Goal: Register for event/course

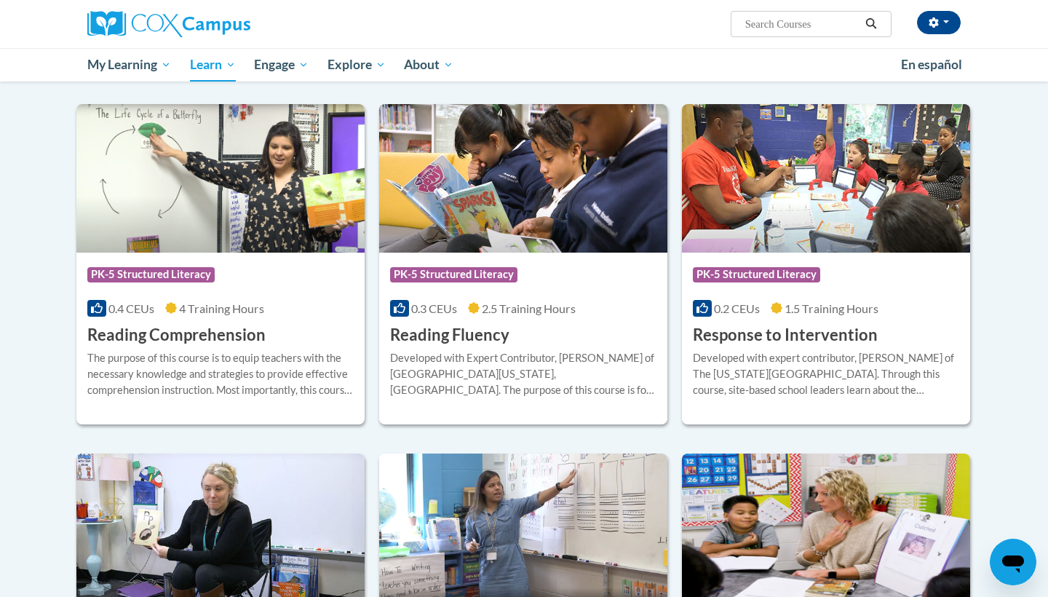
scroll to position [1200, 0]
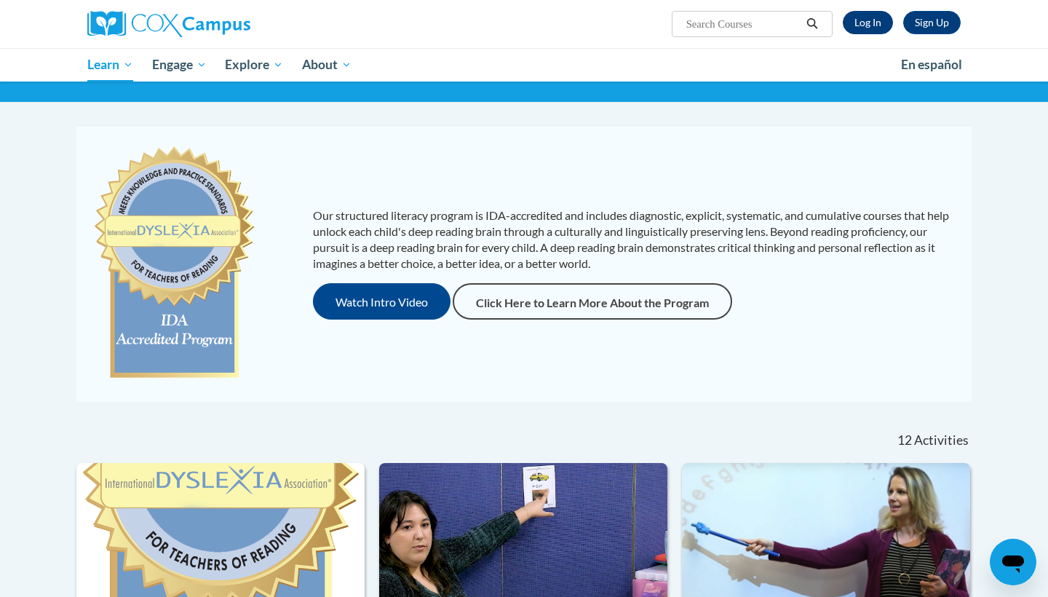
click at [864, 28] on link "Log In" at bounding box center [868, 22] width 50 height 23
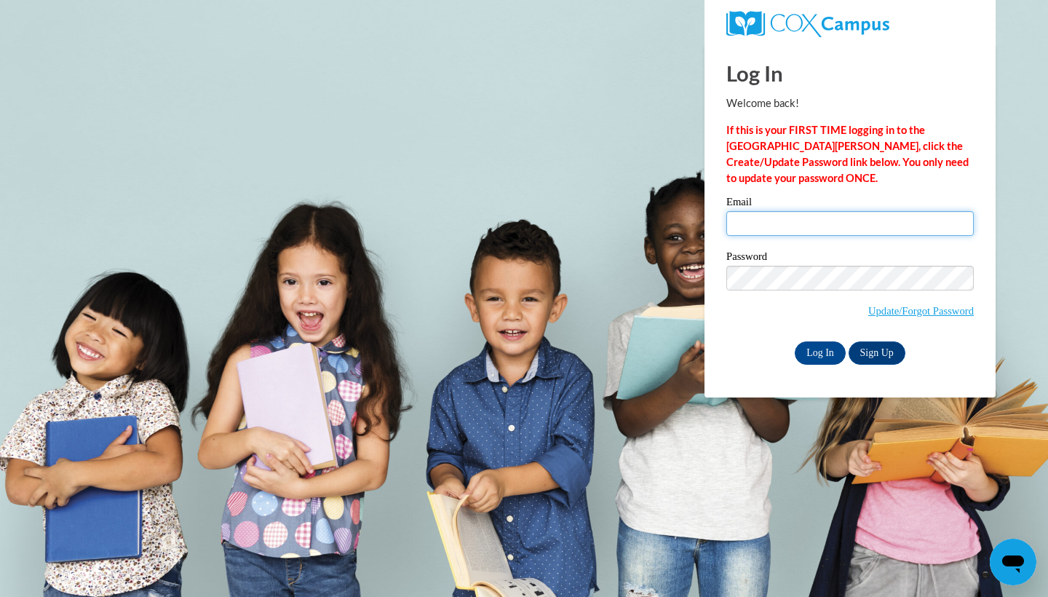
type input "Ta10145@georgiasouthern.edu"
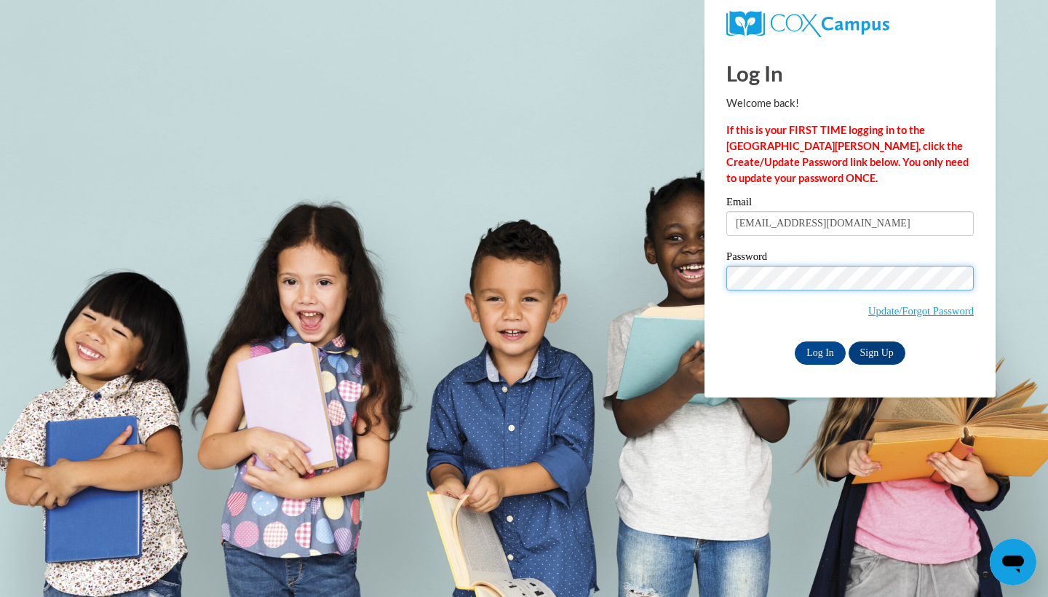
click at [819, 352] on input "Log In" at bounding box center [820, 352] width 51 height 23
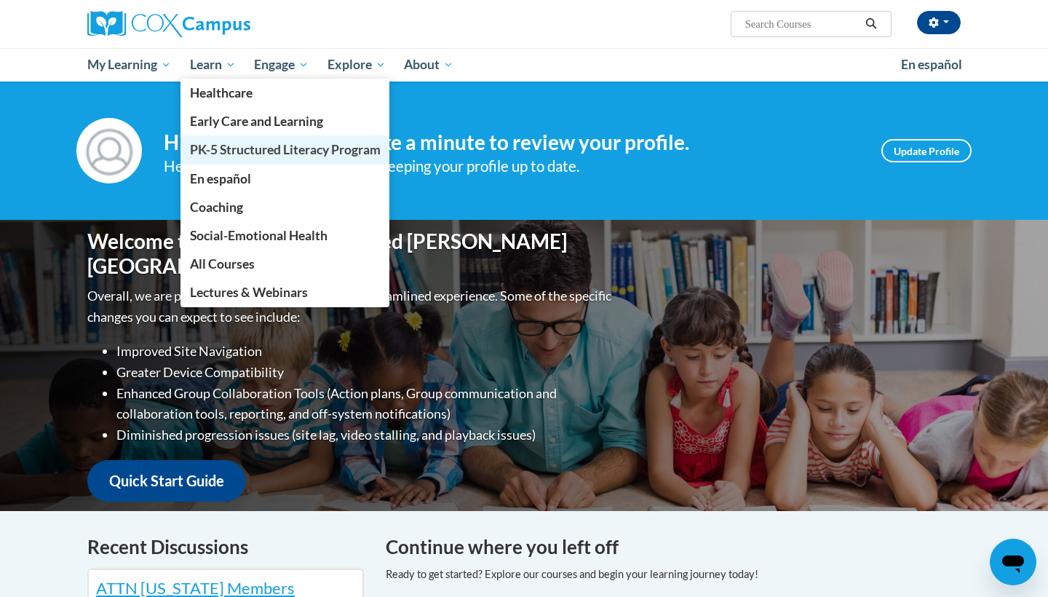
click at [235, 146] on span "PK-5 Structured Literacy Program" at bounding box center [285, 149] width 191 height 15
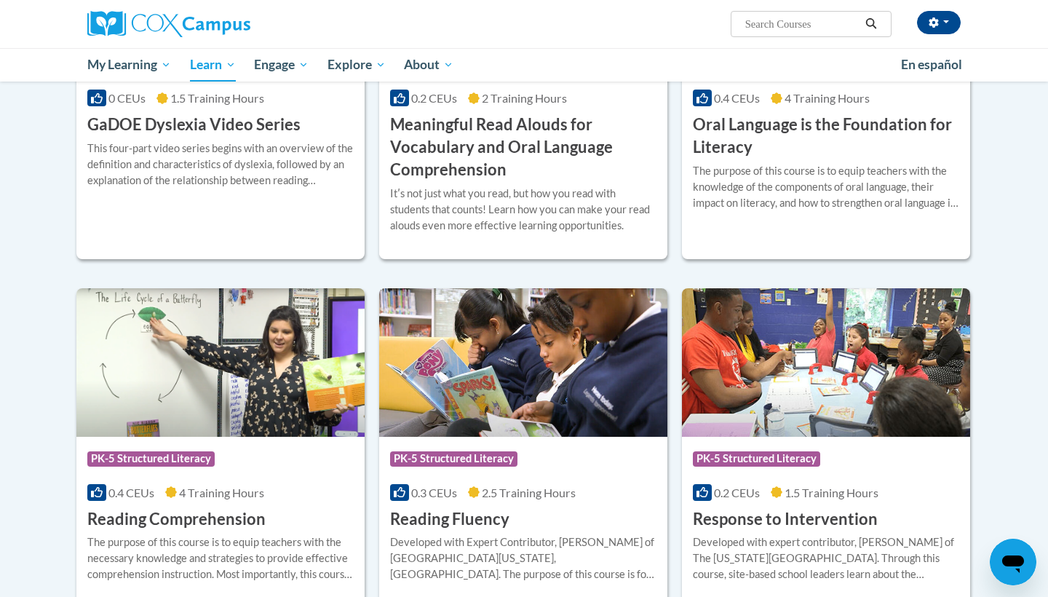
scroll to position [987, 0]
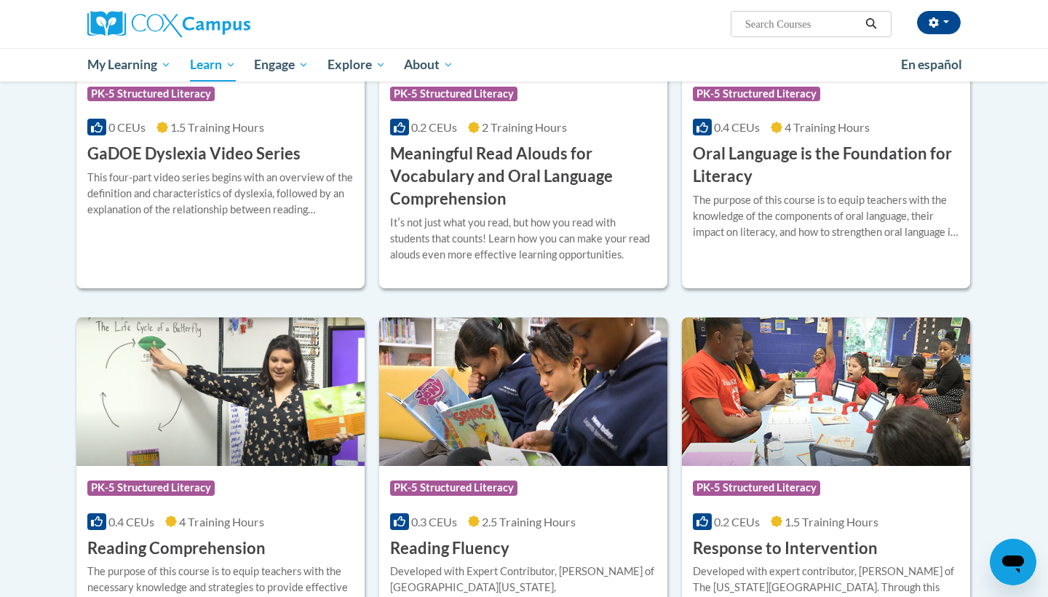
click at [497, 214] on div at bounding box center [523, 214] width 266 height 1
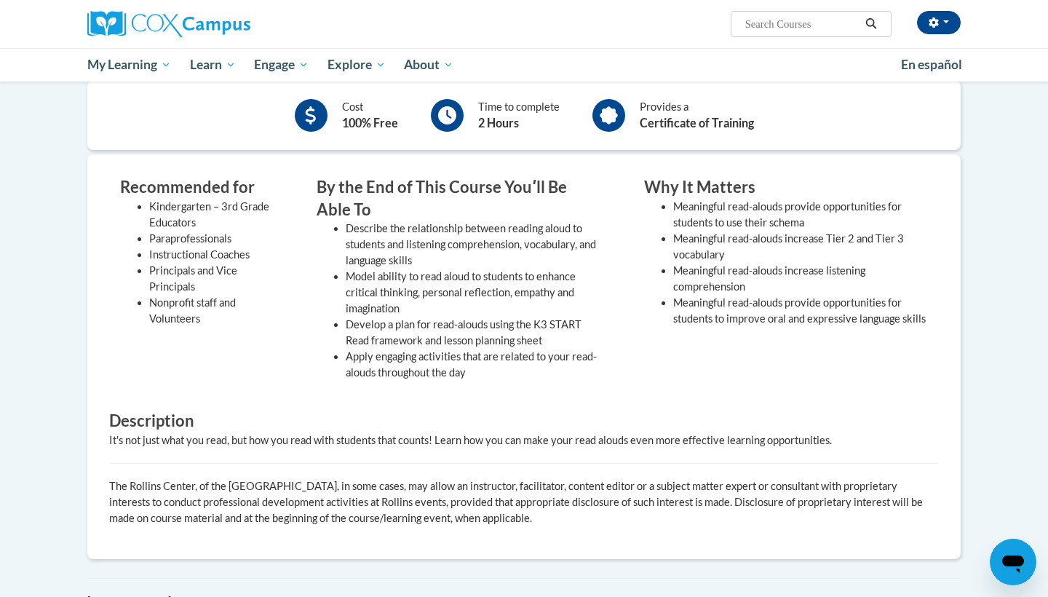
scroll to position [44, 0]
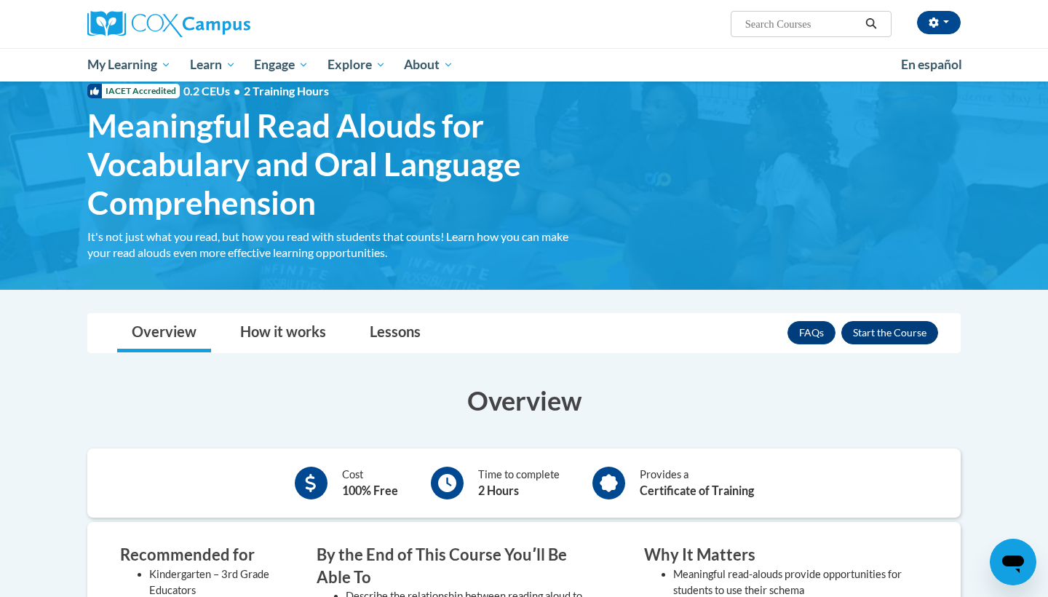
click at [855, 332] on button "Enroll" at bounding box center [890, 332] width 97 height 23
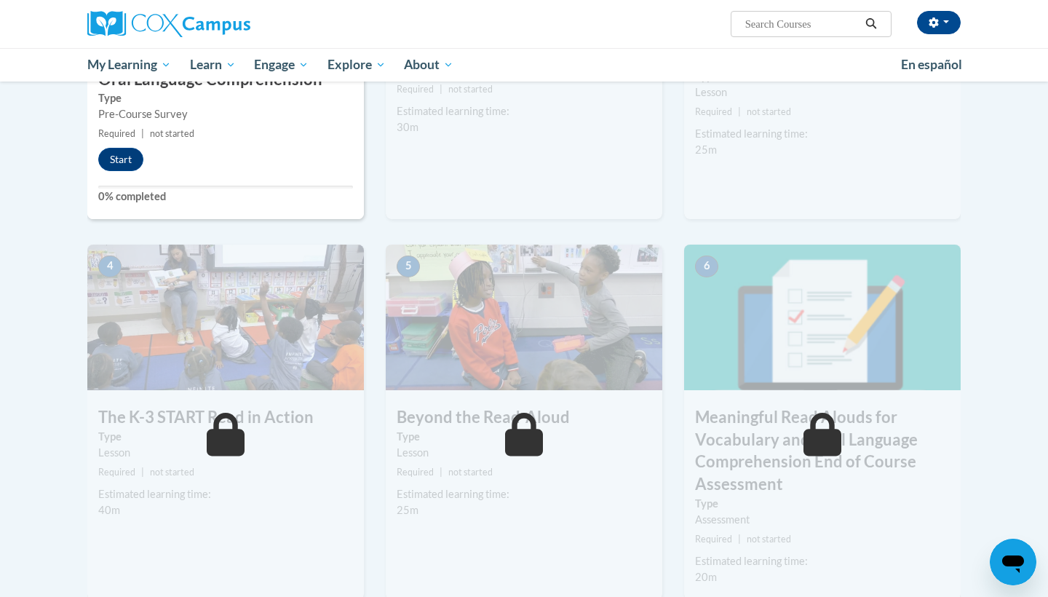
scroll to position [205, 0]
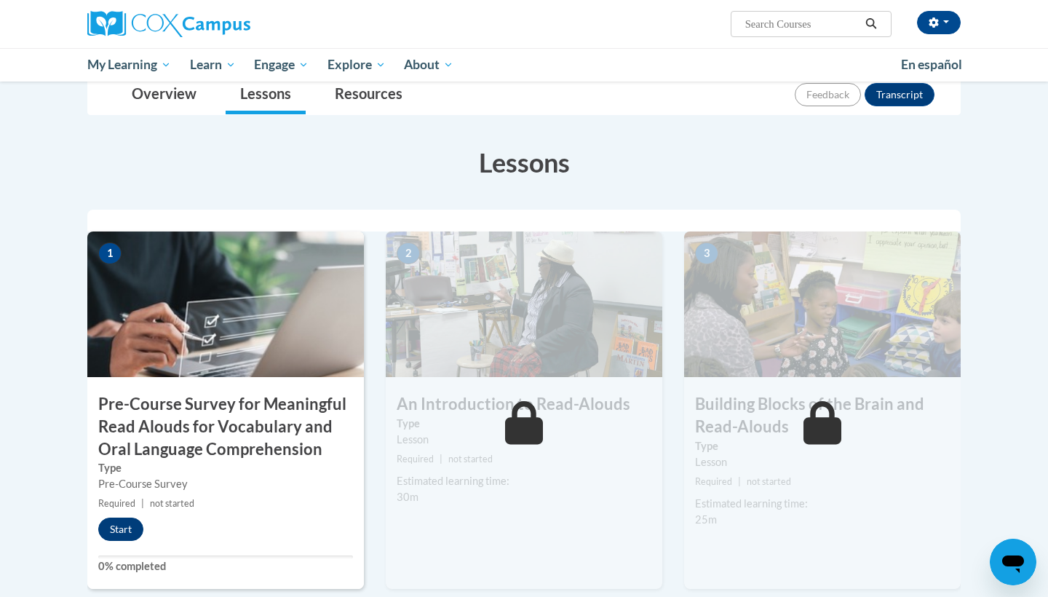
click at [129, 529] on button "Start" at bounding box center [120, 529] width 45 height 23
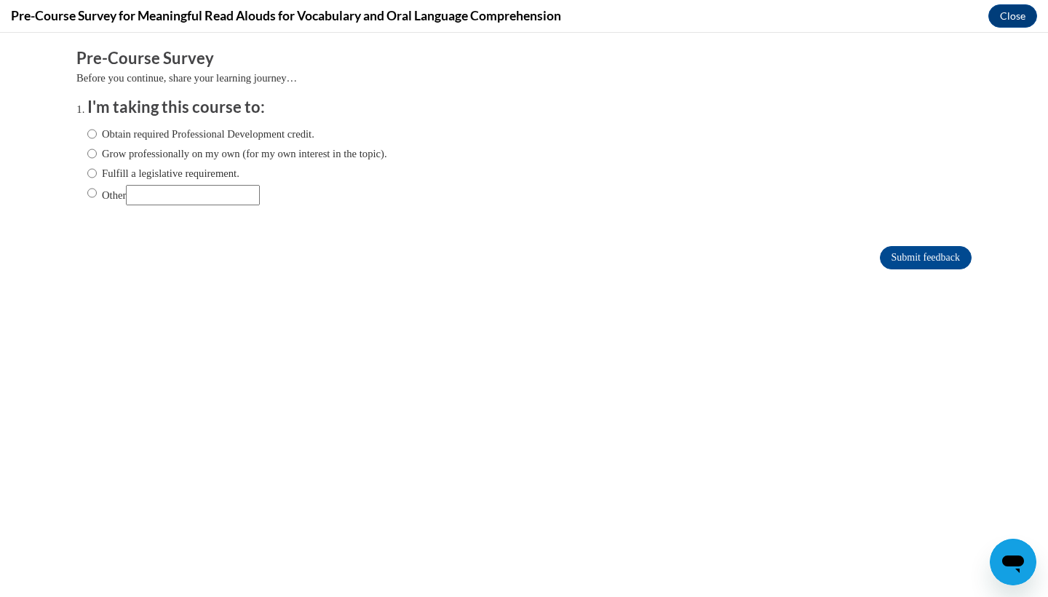
scroll to position [0, 0]
click at [95, 185] on input "Other" at bounding box center [91, 193] width 9 height 16
radio input "true"
click at [906, 255] on input "Submit feedback" at bounding box center [926, 257] width 92 height 23
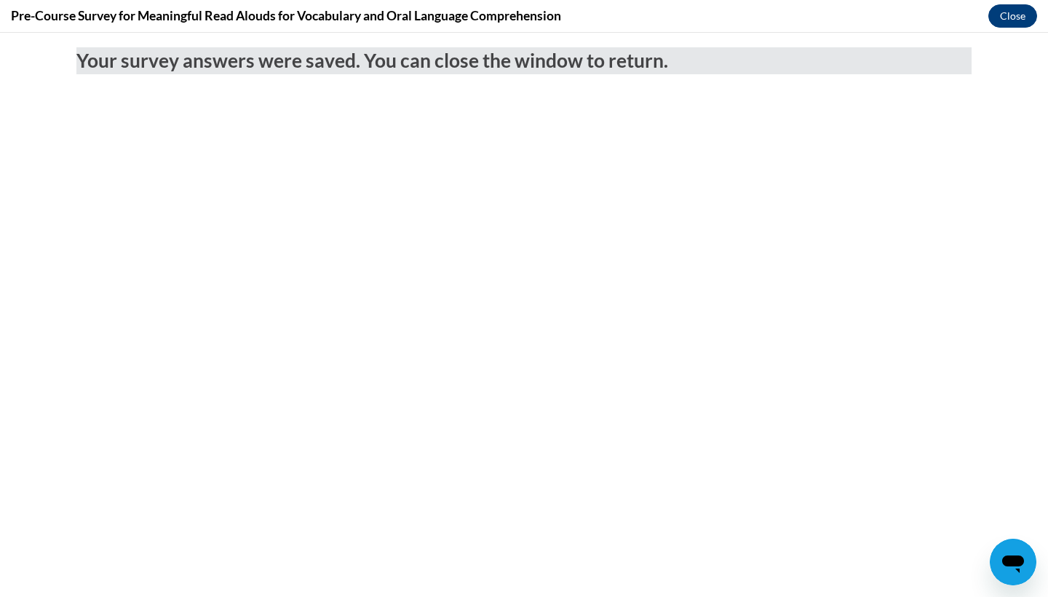
click at [1026, 22] on button "Close" at bounding box center [1013, 15] width 49 height 23
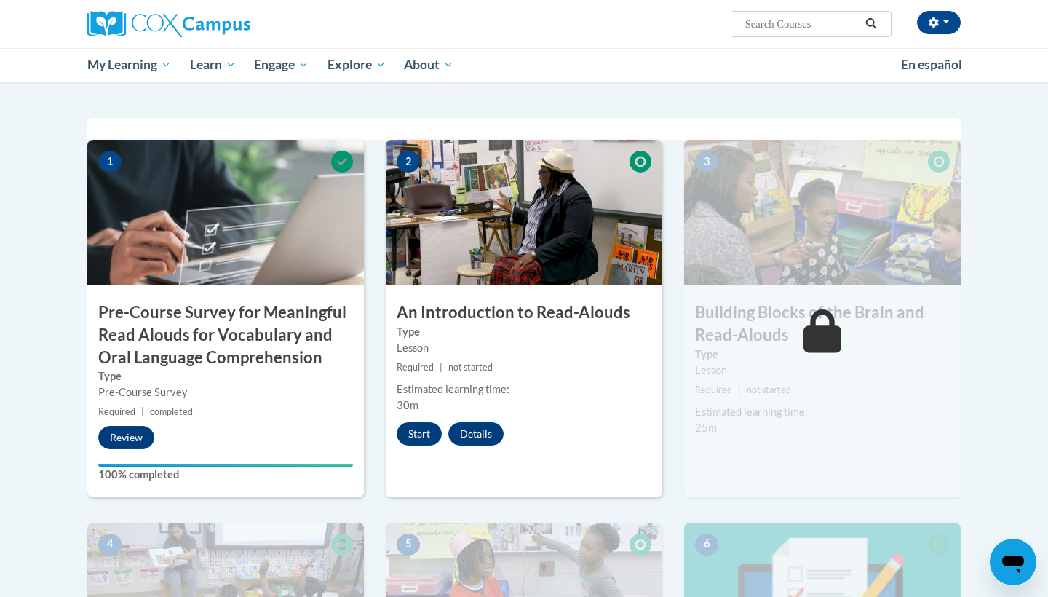
scroll to position [352, 0]
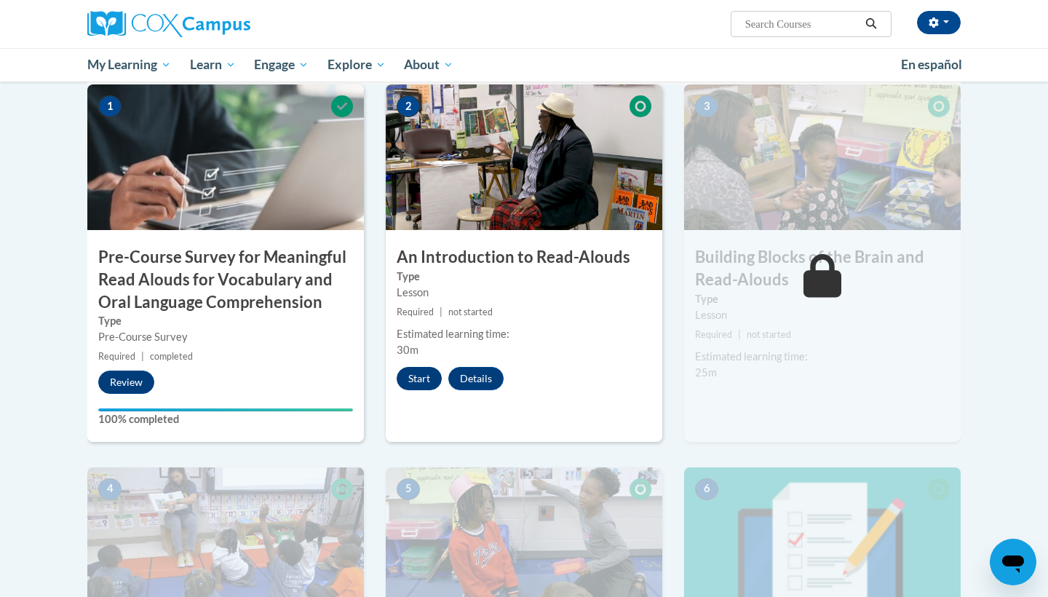
click at [430, 373] on button "Start" at bounding box center [419, 378] width 45 height 23
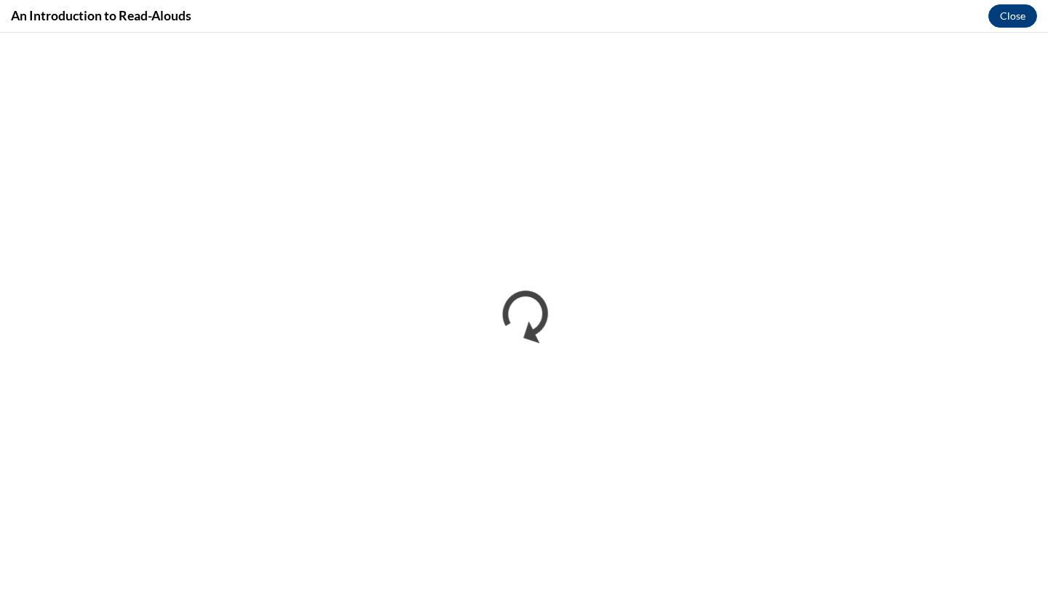
scroll to position [0, 0]
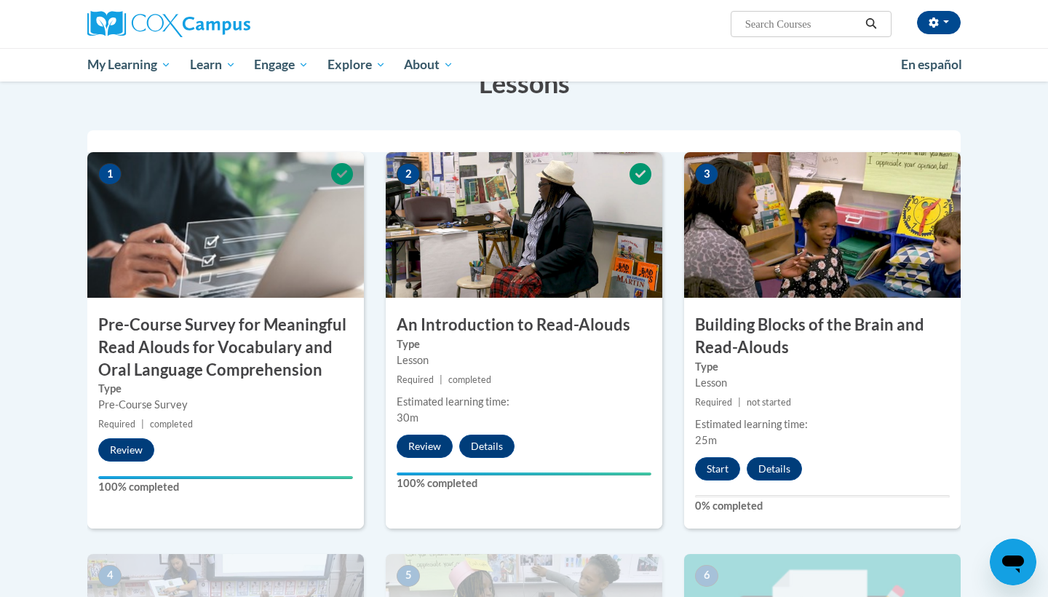
scroll to position [296, 0]
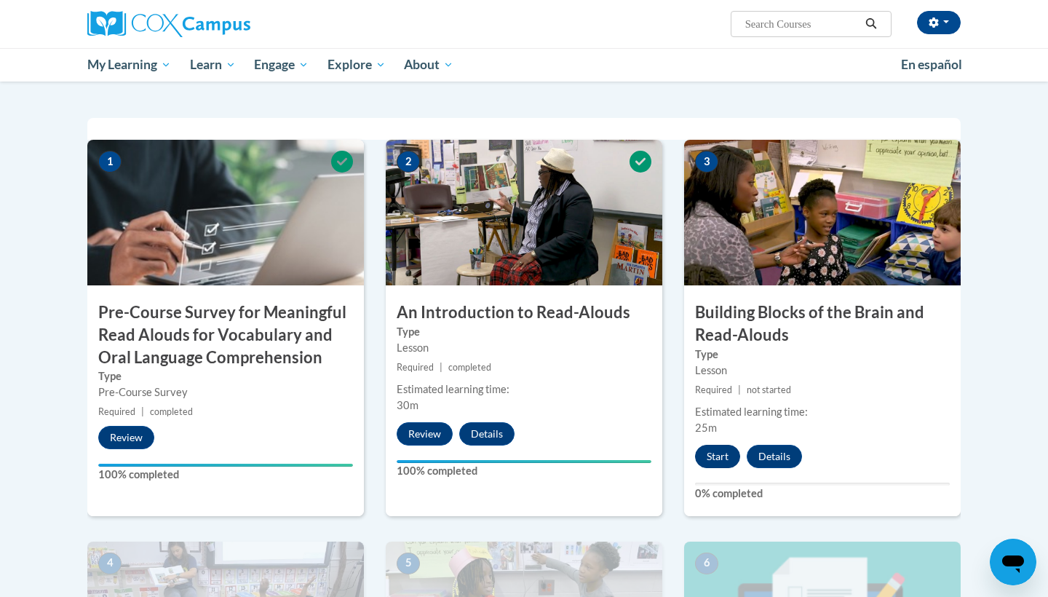
click at [707, 448] on button "Start" at bounding box center [717, 456] width 45 height 23
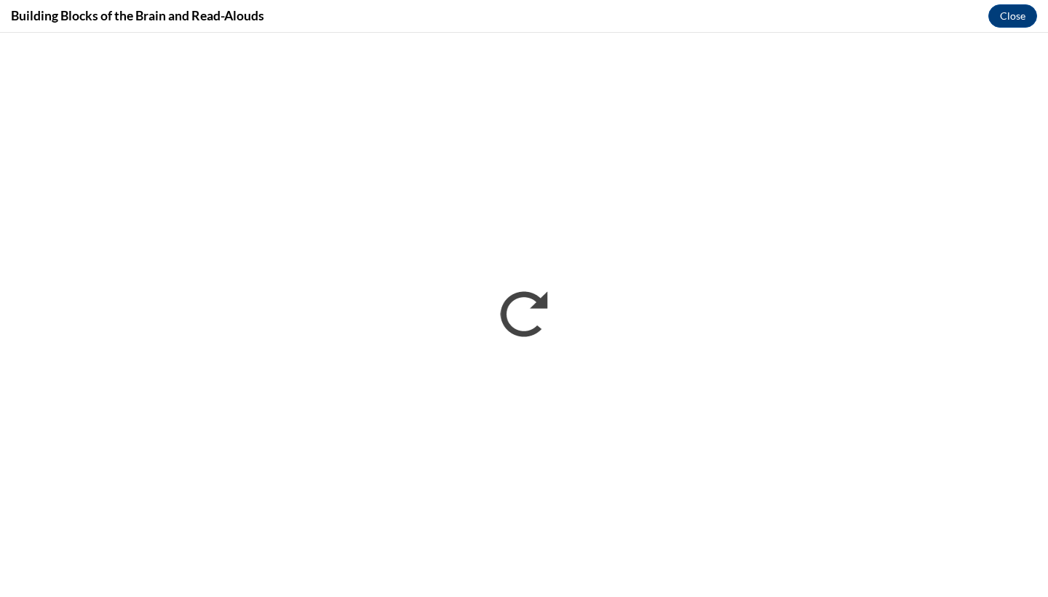
scroll to position [0, 0]
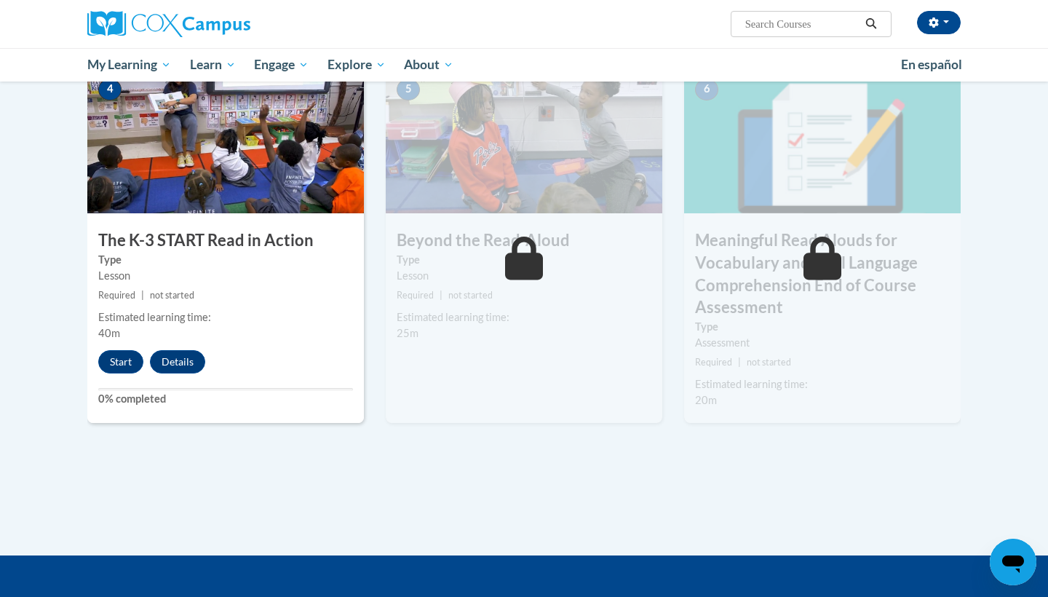
scroll to position [770, 0]
click at [108, 357] on button "Start" at bounding box center [120, 361] width 45 height 23
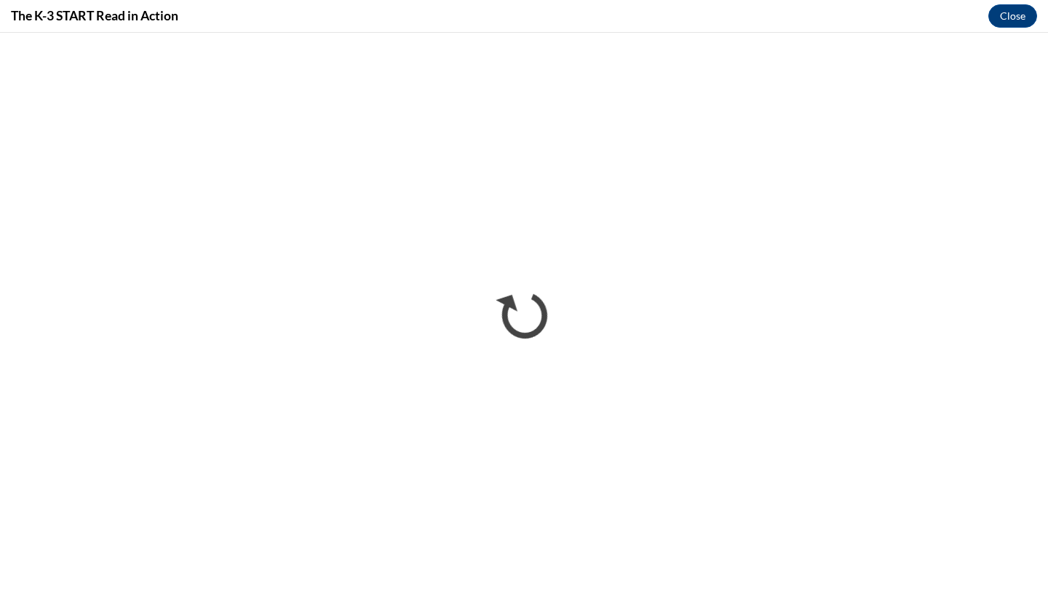
scroll to position [0, 0]
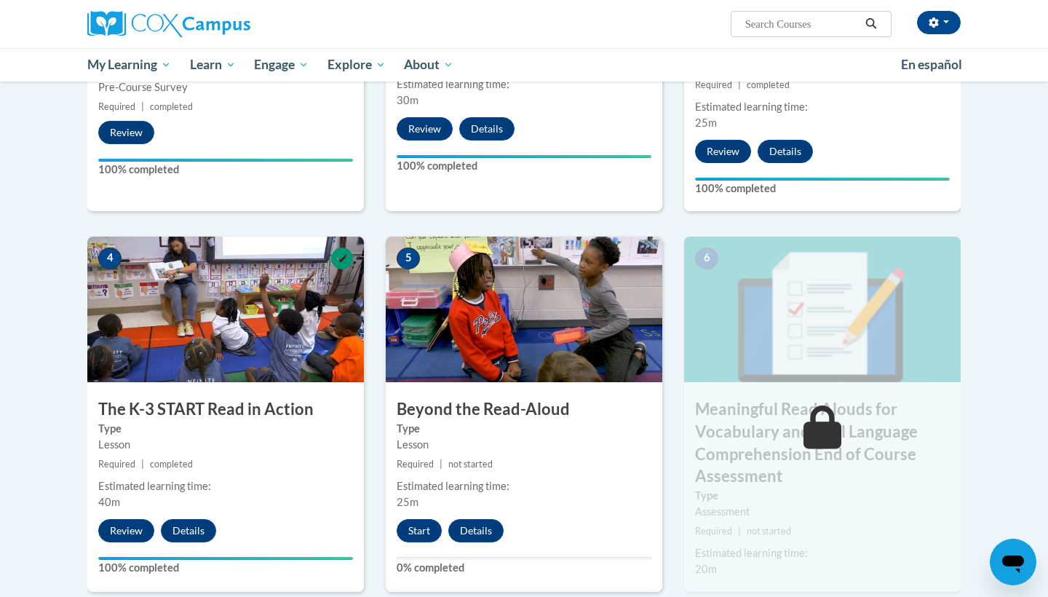
scroll to position [786, 0]
